Goal: Task Accomplishment & Management: Use online tool/utility

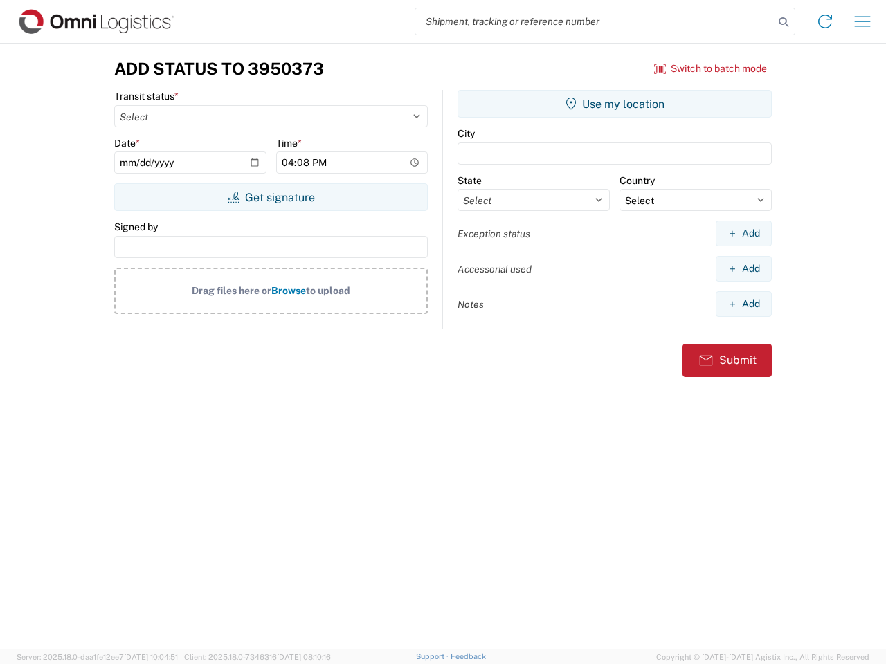
click at [594, 21] on input "search" at bounding box center [594, 21] width 358 height 26
click at [783, 22] on icon at bounding box center [783, 21] width 19 height 19
click at [825, 21] on icon at bounding box center [825, 21] width 22 height 22
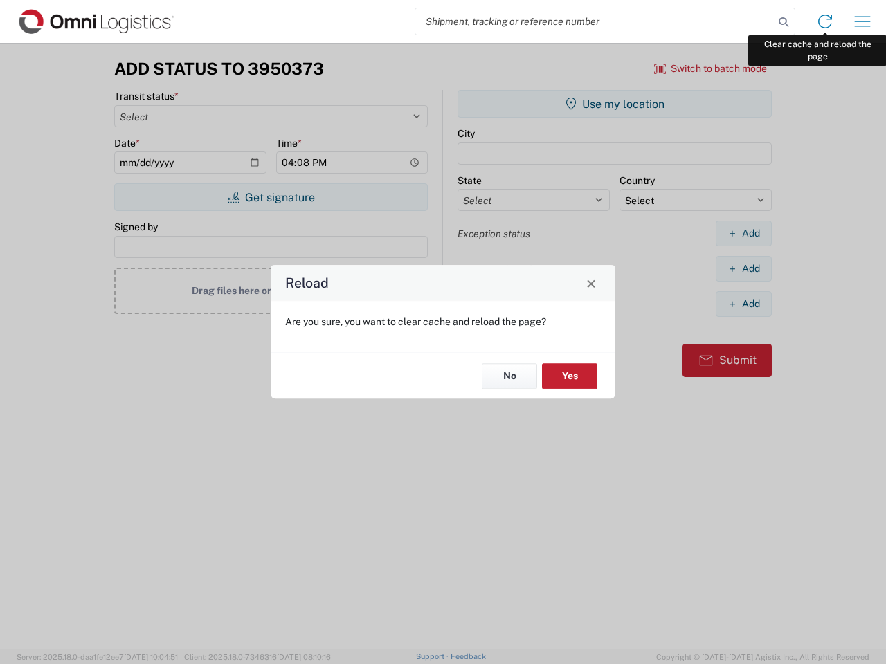
click at [862, 21] on div "Reload Are you sure, you want to clear cache and reload the page? No Yes" at bounding box center [443, 332] width 886 height 664
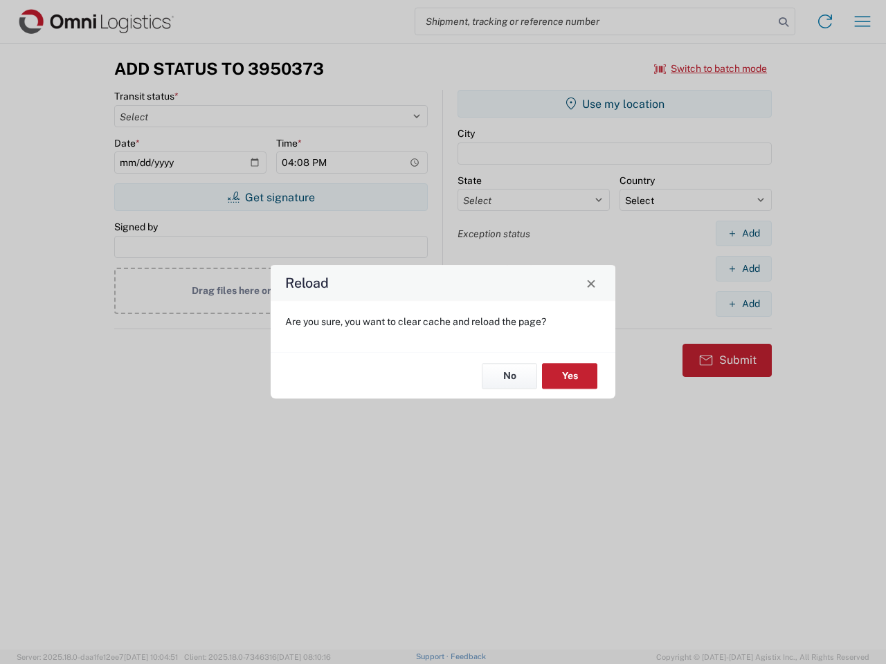
click at [711, 68] on div "Reload Are you sure, you want to clear cache and reload the page? No Yes" at bounding box center [443, 332] width 886 height 664
click at [271, 197] on div "Reload Are you sure, you want to clear cache and reload the page? No Yes" at bounding box center [443, 332] width 886 height 664
click at [614, 104] on div "Reload Are you sure, you want to clear cache and reload the page? No Yes" at bounding box center [443, 332] width 886 height 664
click at [743, 233] on div "Reload Are you sure, you want to clear cache and reload the page? No Yes" at bounding box center [443, 332] width 886 height 664
click at [743, 268] on div "Reload Are you sure, you want to clear cache and reload the page? No Yes" at bounding box center [443, 332] width 886 height 664
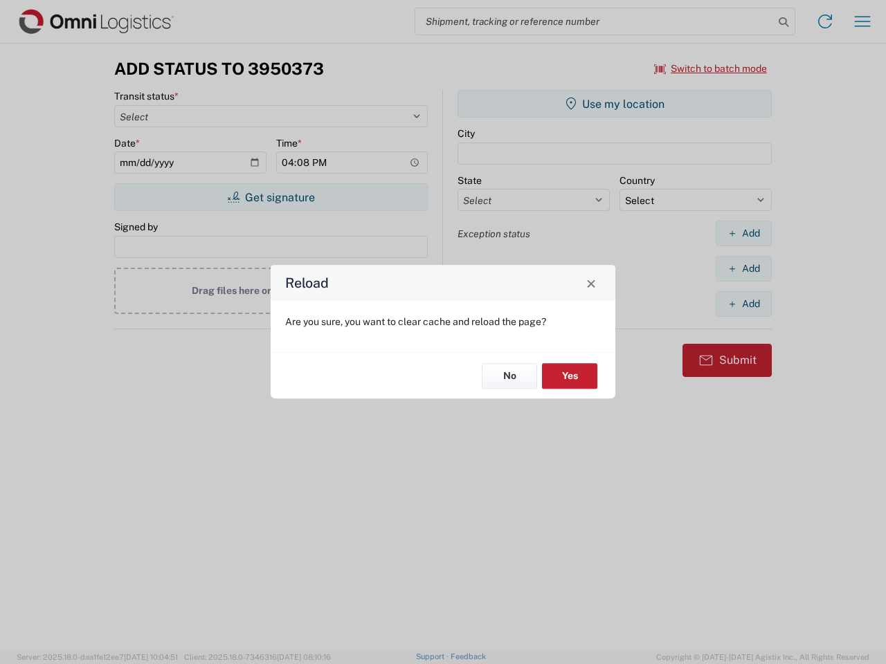
click at [743, 304] on div "Reload Are you sure, you want to clear cache and reload the page? No Yes" at bounding box center [443, 332] width 886 height 664
